Goal: Task Accomplishment & Management: Use online tool/utility

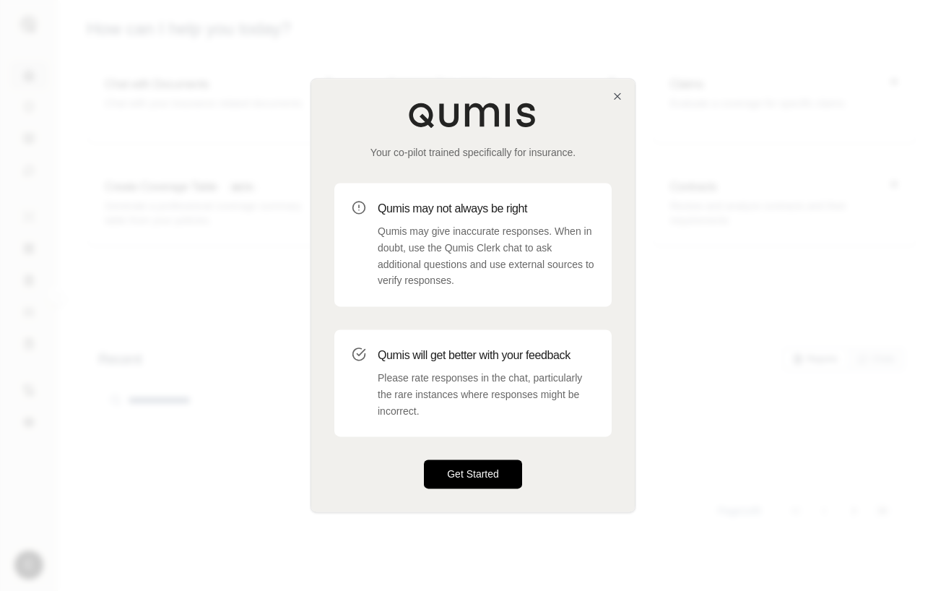
click at [480, 463] on button "Get Started" at bounding box center [473, 474] width 98 height 29
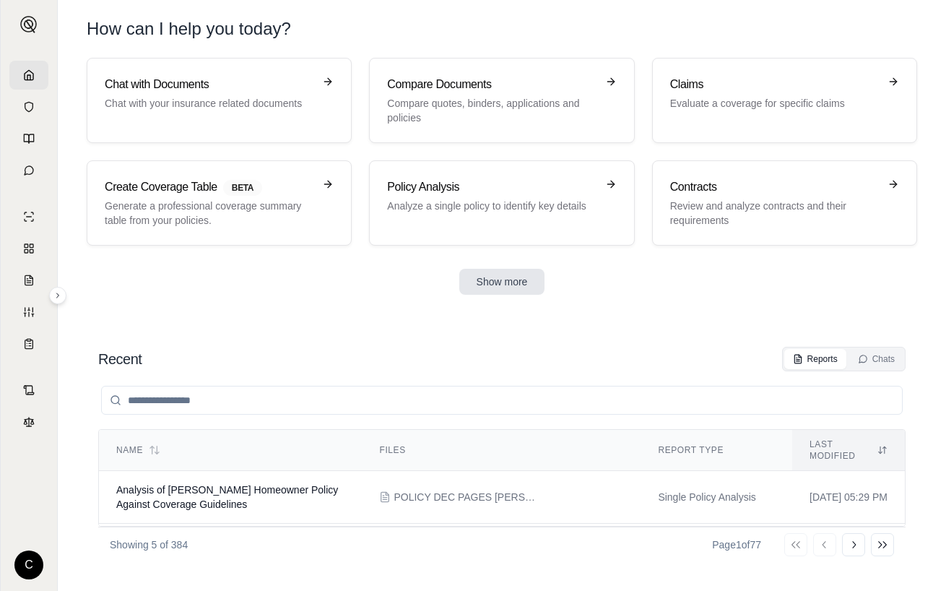
click at [496, 284] on button "Show more" at bounding box center [502, 282] width 86 height 26
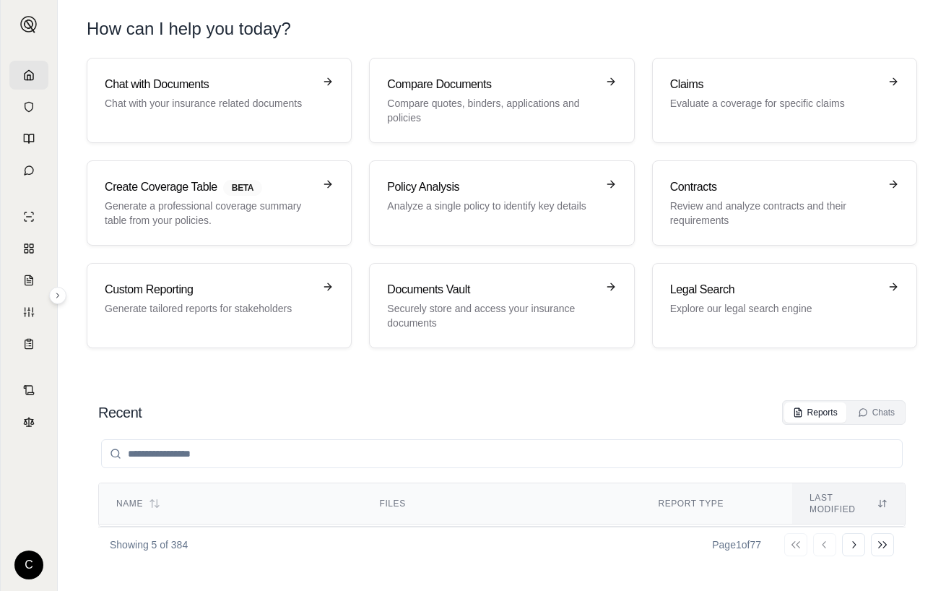
click at [32, 79] on icon at bounding box center [29, 74] width 9 height 9
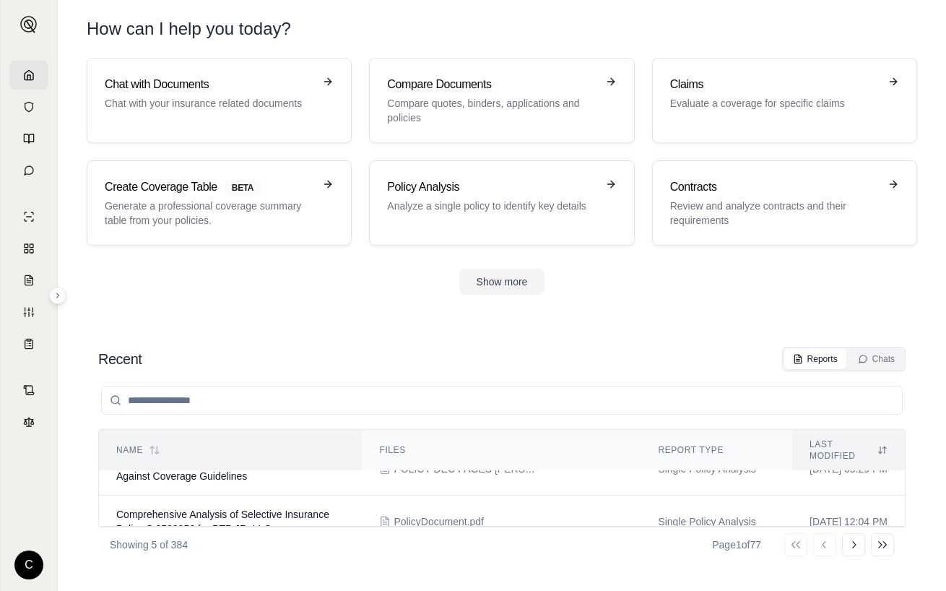
scroll to position [10, 0]
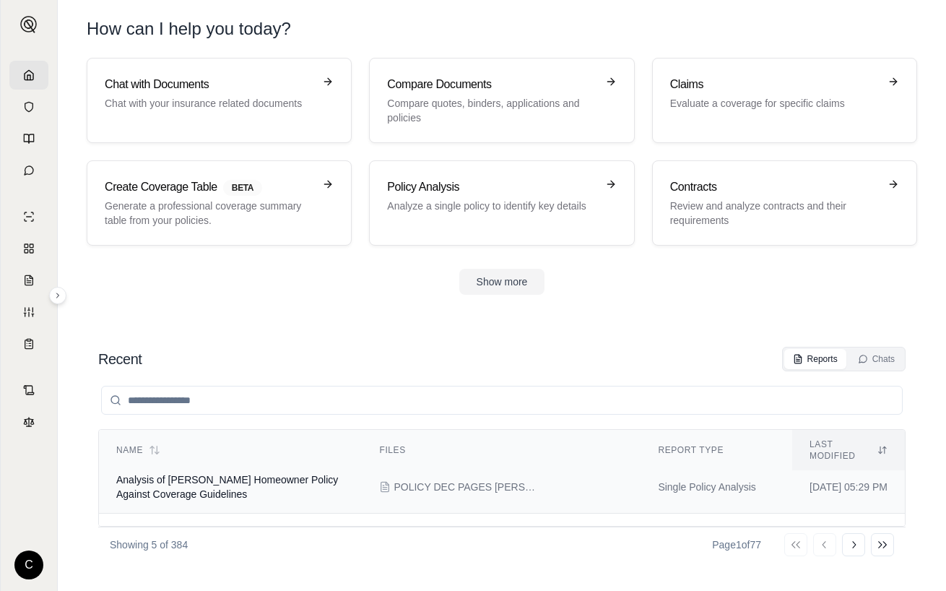
click at [300, 495] on td "Analysis of [PERSON_NAME] Homeowner Policy Against Coverage Guidelines" at bounding box center [230, 487] width 263 height 53
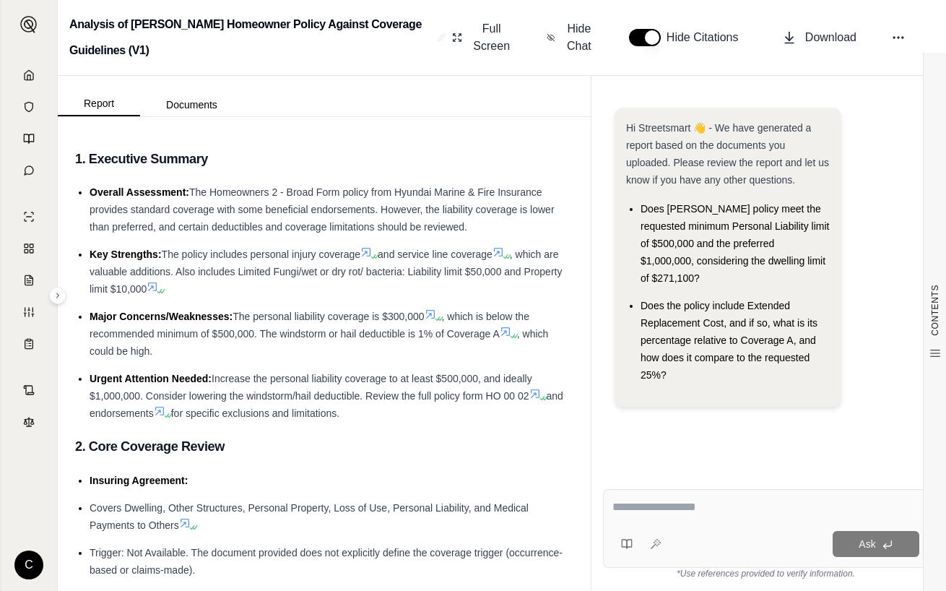
type textarea "*"
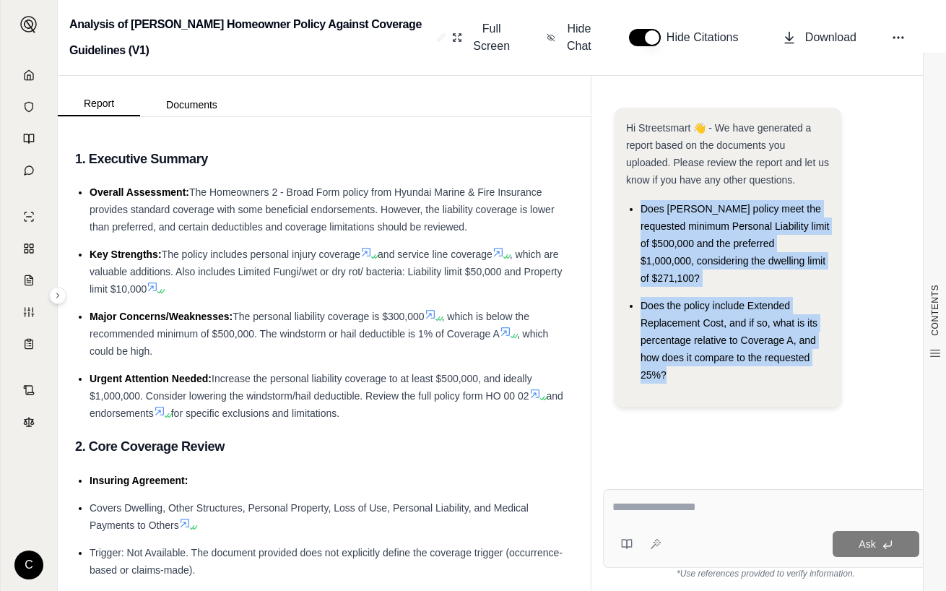
drag, startPoint x: 684, startPoint y: 387, endPoint x: 619, endPoint y: 214, distance: 185.3
click at [619, 214] on div "Hi Streetsmart 👋 - We have generated a report based on the documents you upload…" at bounding box center [727, 257] width 227 height 299
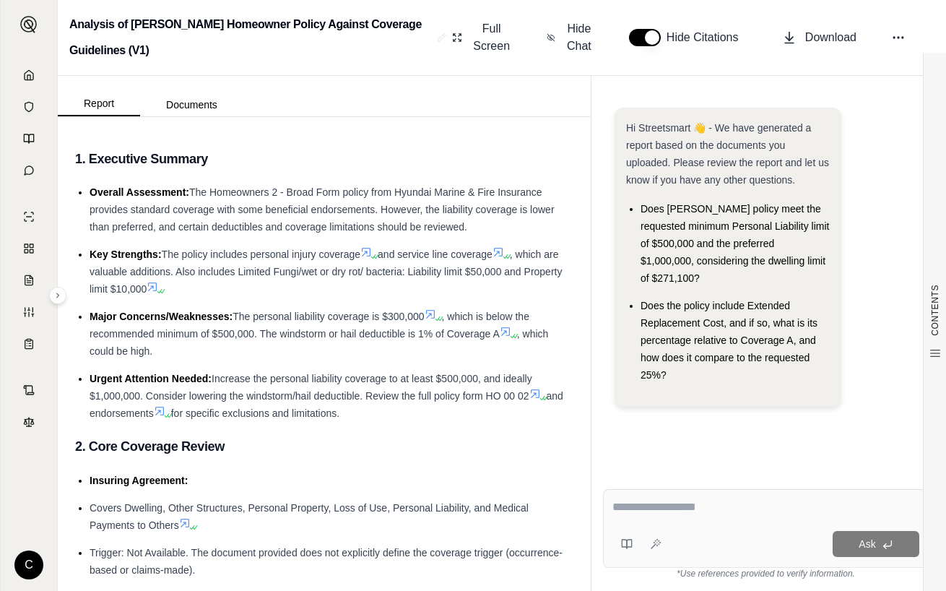
drag, startPoint x: 881, startPoint y: 247, endPoint x: 870, endPoint y: 247, distance: 10.8
click at [881, 247] on div "Hi Streetsmart 👋 - We have generated a report based on the documents you upload…" at bounding box center [765, 263] width 303 height 310
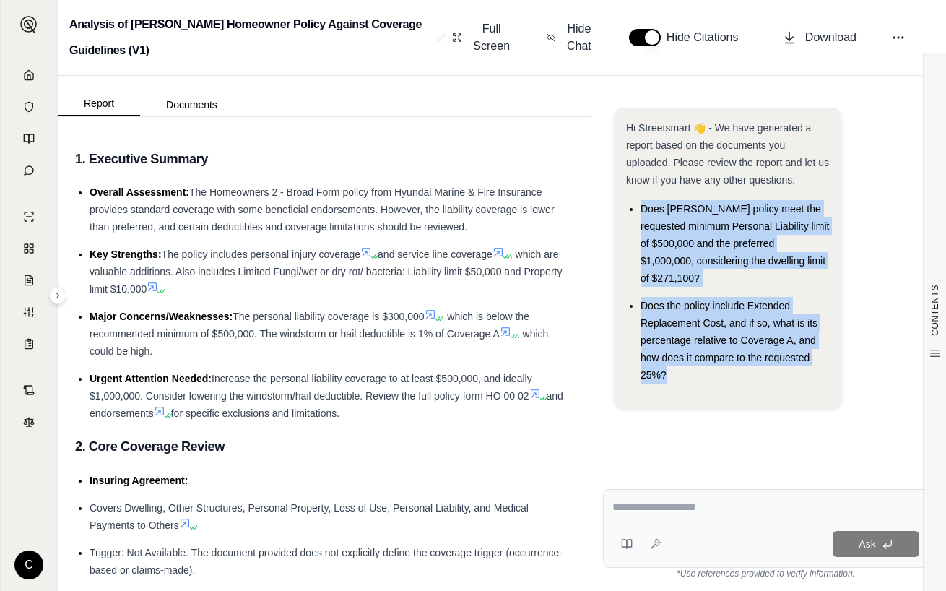
drag, startPoint x: 637, startPoint y: 208, endPoint x: 675, endPoint y: 371, distance: 167.4
click at [675, 371] on ul "Does [PERSON_NAME] policy meet the requested minimum Personal Liability limit o…" at bounding box center [728, 291] width 204 height 183
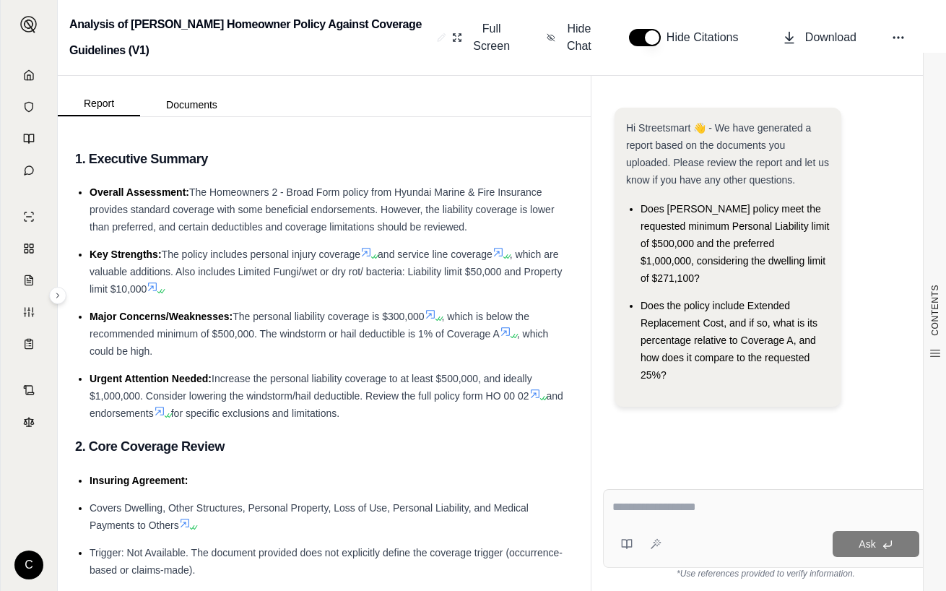
click at [696, 222] on span "Does [PERSON_NAME] policy meet the requested minimum Personal Liability limit o…" at bounding box center [734, 243] width 188 height 81
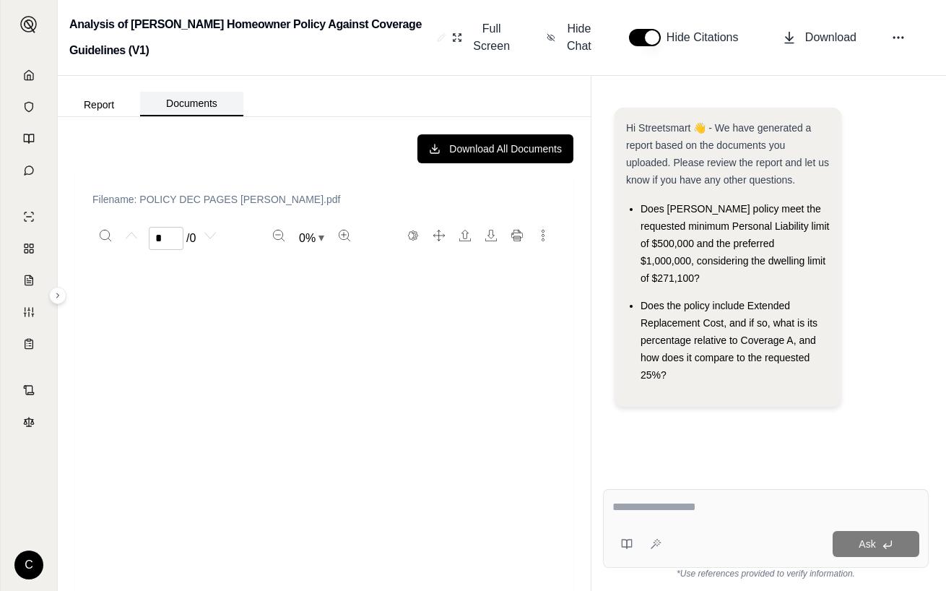
click at [186, 102] on button "Documents" at bounding box center [191, 104] width 103 height 25
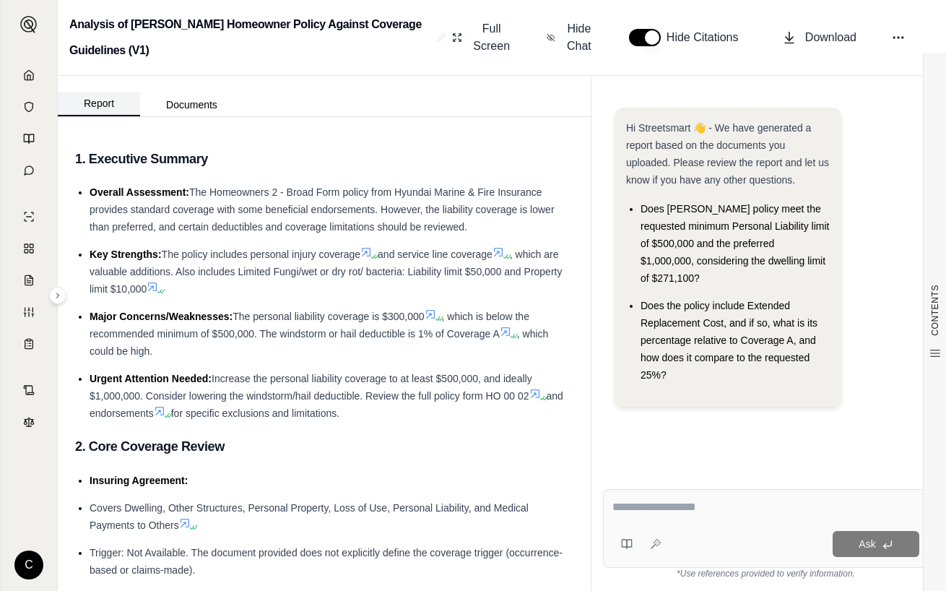
click at [121, 102] on button "Report" at bounding box center [99, 104] width 82 height 25
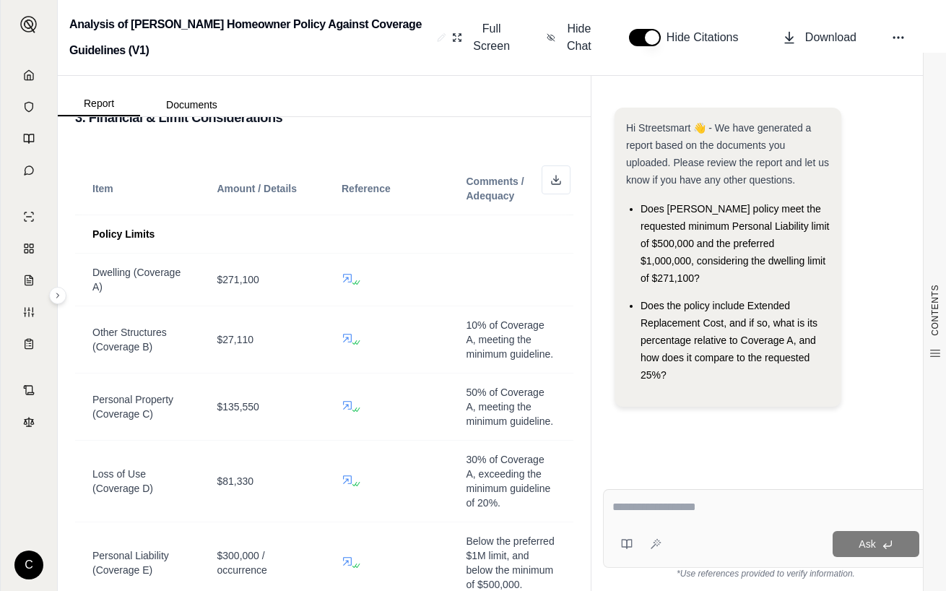
scroll to position [1609, 0]
